Goal: Check status: Check status

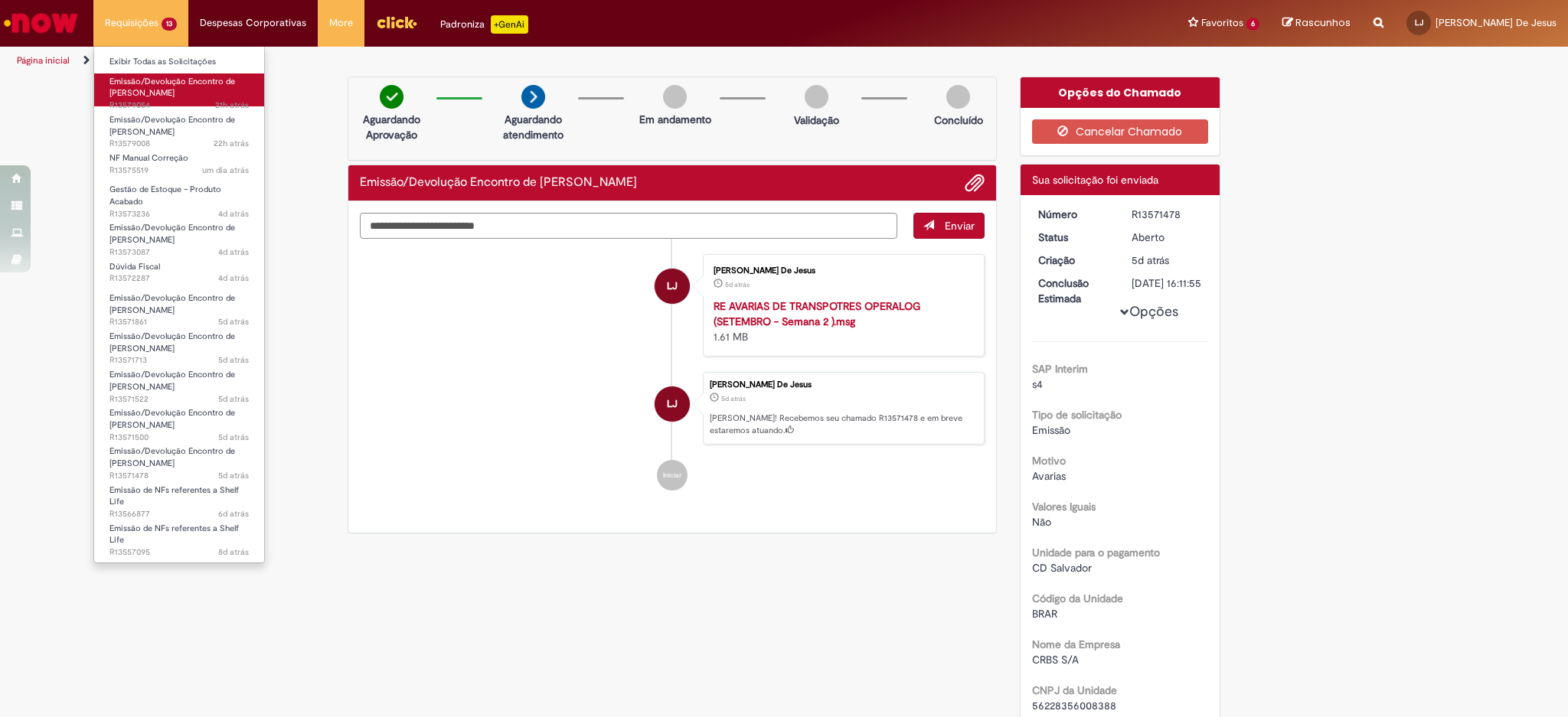
click at [140, 88] on span "Emissão/Devolução Encontro de [PERSON_NAME]" at bounding box center [172, 87] width 125 height 24
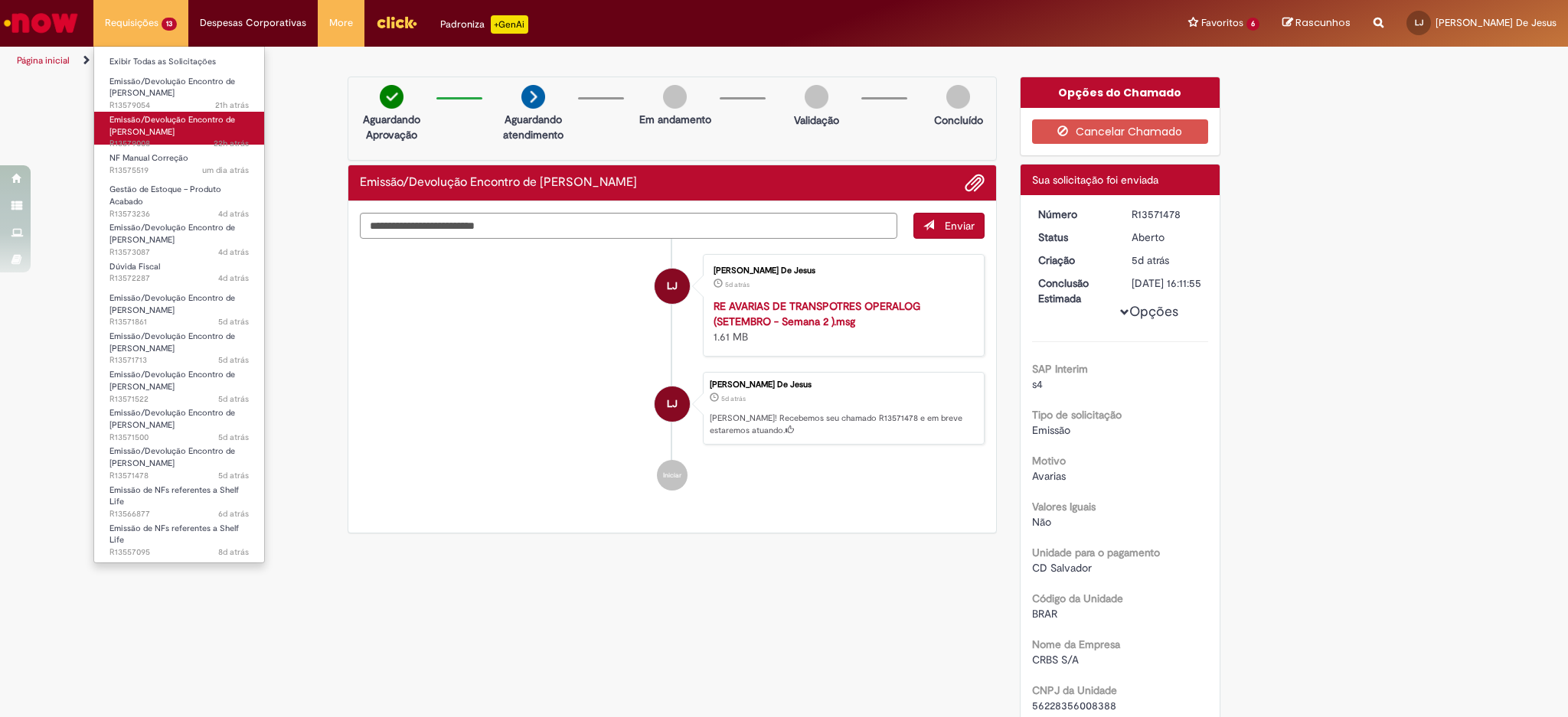
click at [139, 116] on span "Emissão/Devolução Encontro de [PERSON_NAME]" at bounding box center [172, 125] width 125 height 24
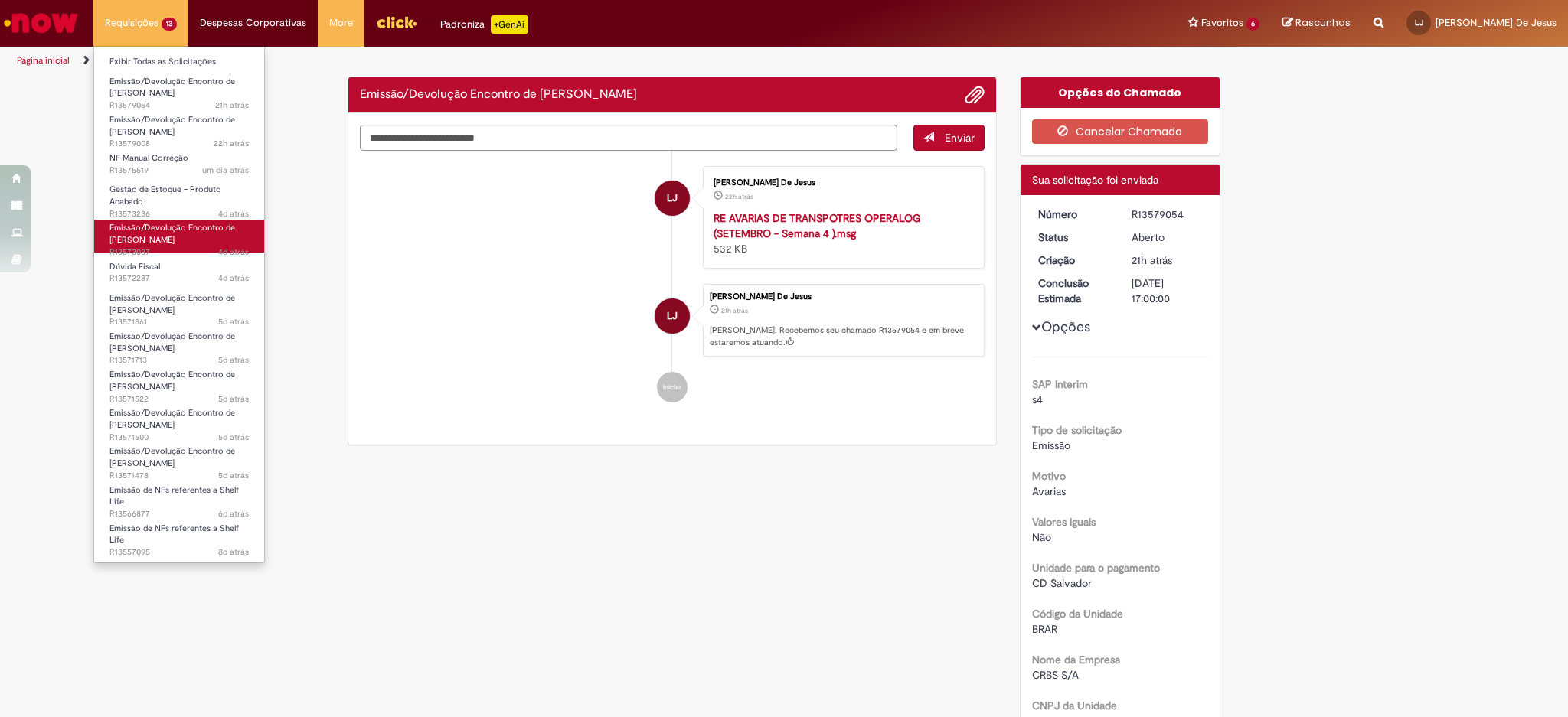
click at [126, 236] on span "Emissão/Devolução Encontro de [PERSON_NAME]" at bounding box center [172, 234] width 125 height 24
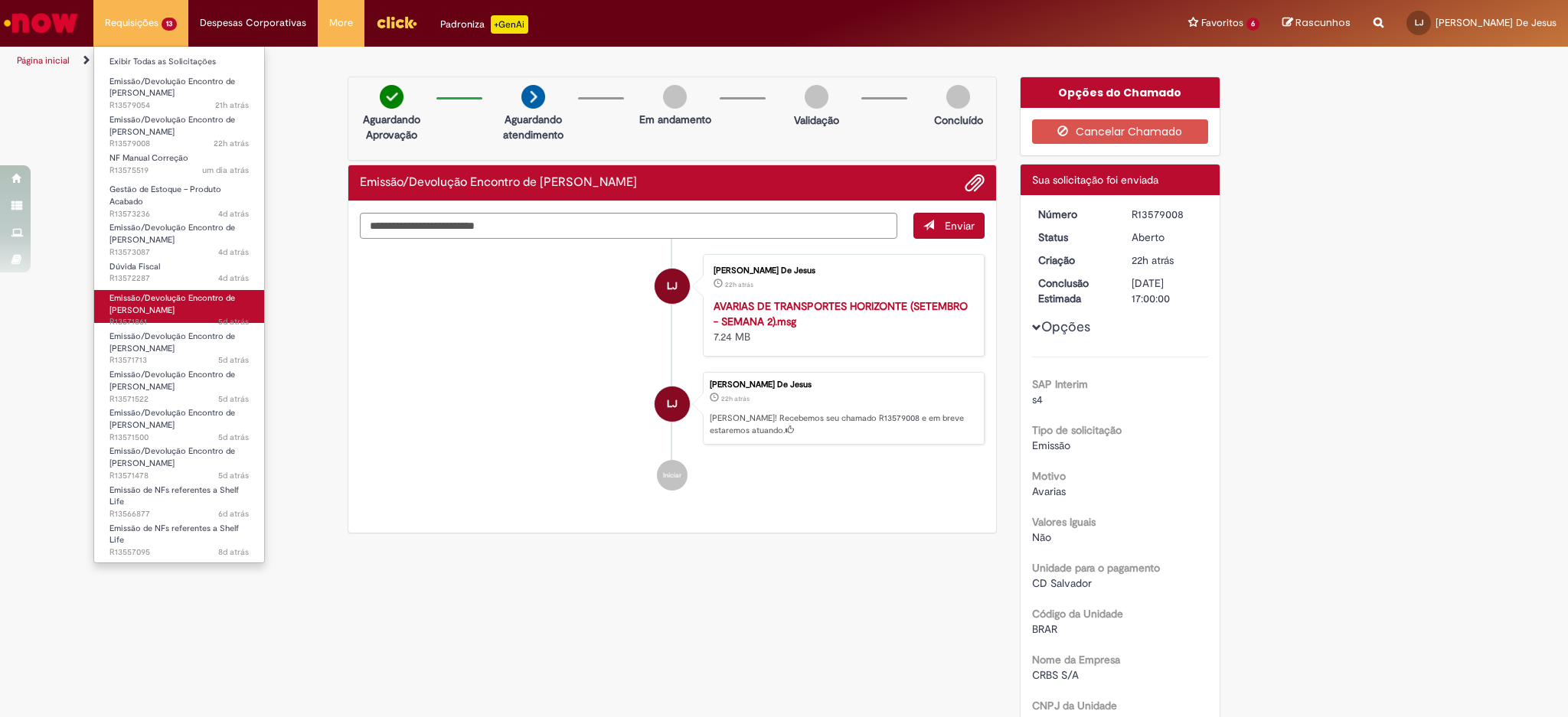
click at [134, 314] on span "Emissão/Devolução Encontro de [PERSON_NAME]" at bounding box center [172, 304] width 125 height 24
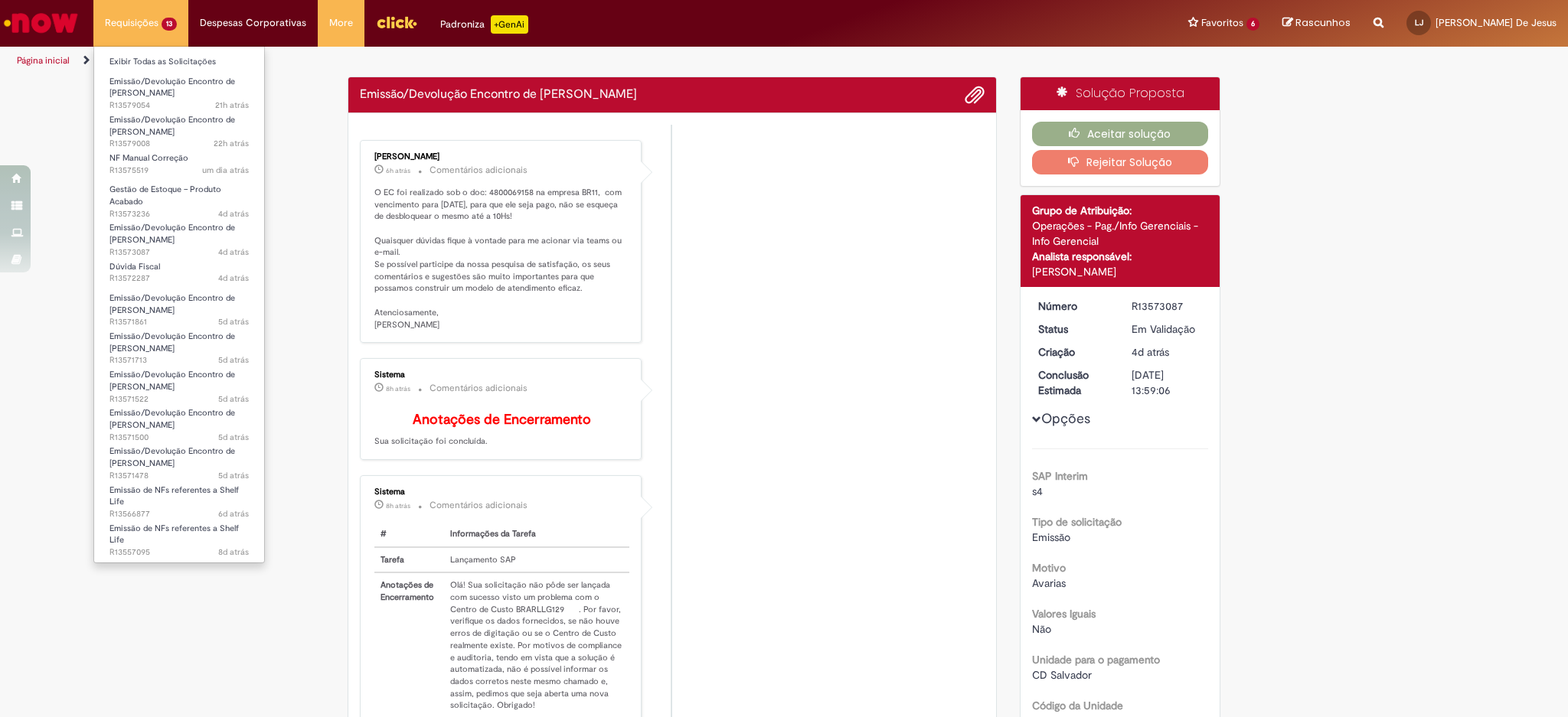
click at [146, 362] on li "Emissão/Devolução Encontro de Contas Fornecedor 5d atrás 5 dias atrás R13571522" at bounding box center [179, 380] width 170 height 39
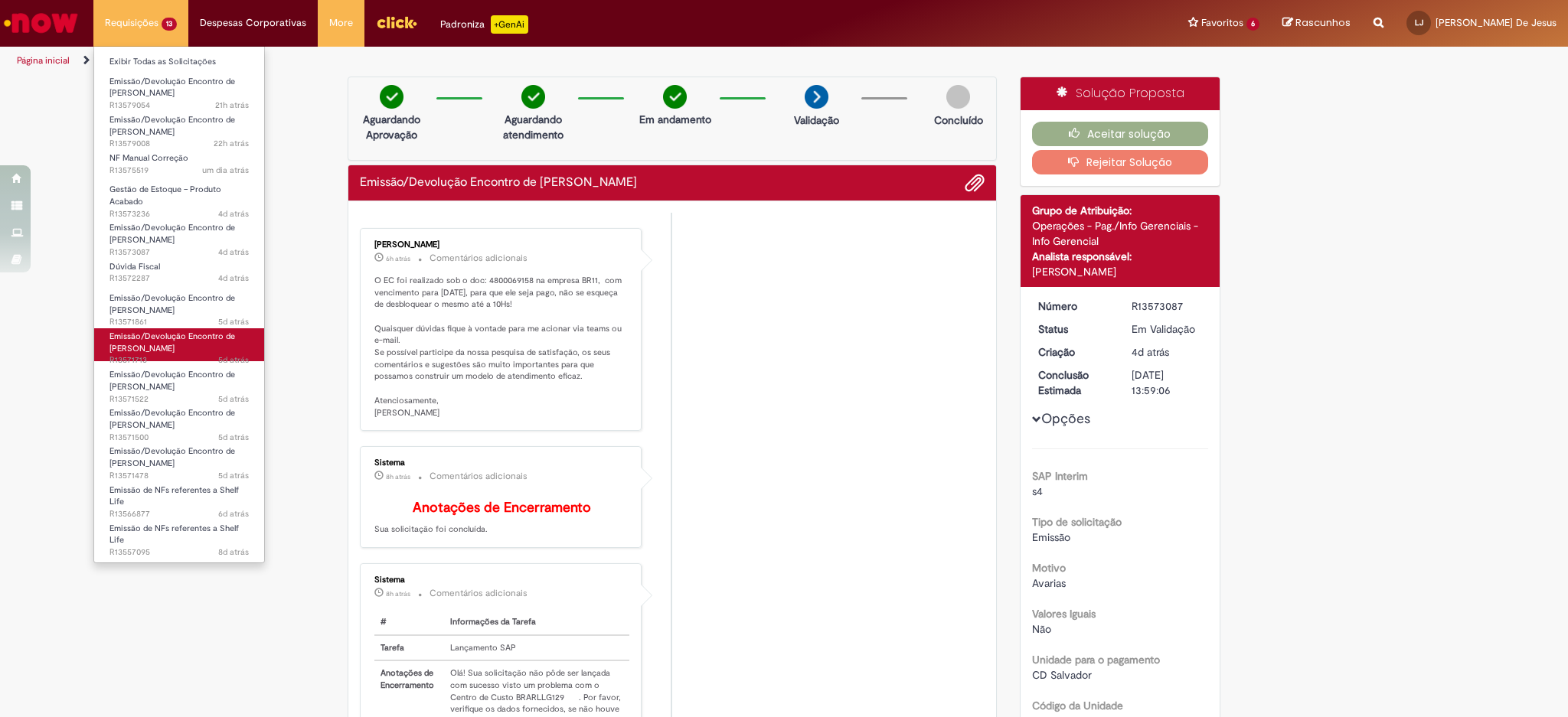
click at [146, 350] on span "Emissão/Devolução Encontro de [PERSON_NAME]" at bounding box center [172, 343] width 125 height 24
